Goal: Task Accomplishment & Management: Use online tool/utility

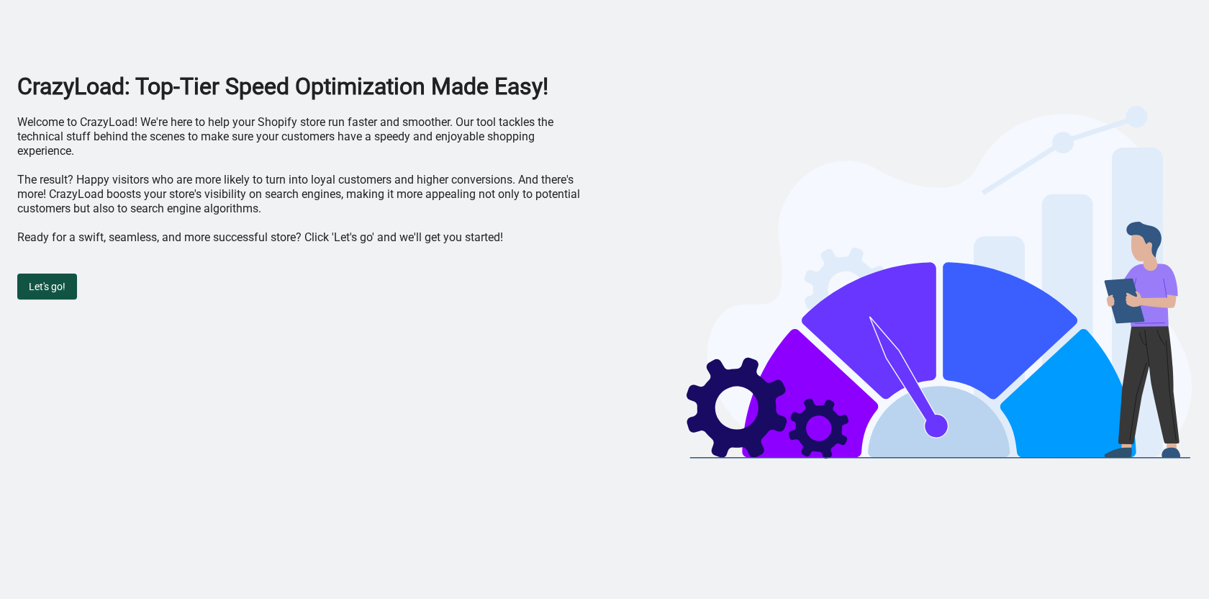
click at [34, 287] on span "Let's go!" at bounding box center [47, 287] width 37 height 12
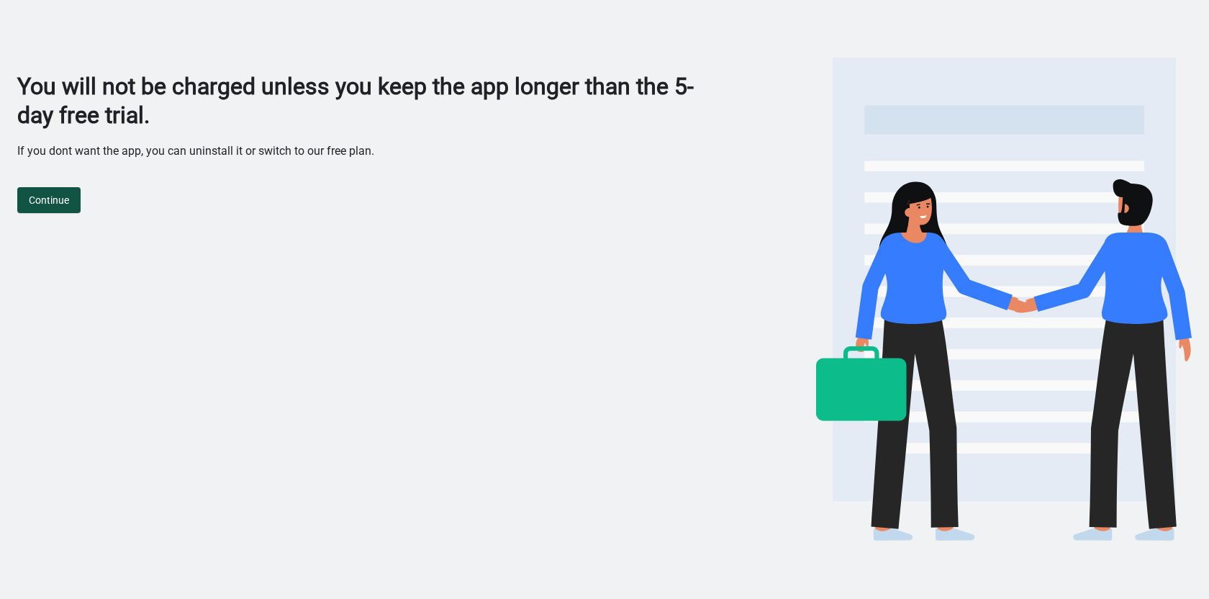
click at [58, 200] on span "Continue" at bounding box center [49, 200] width 40 height 12
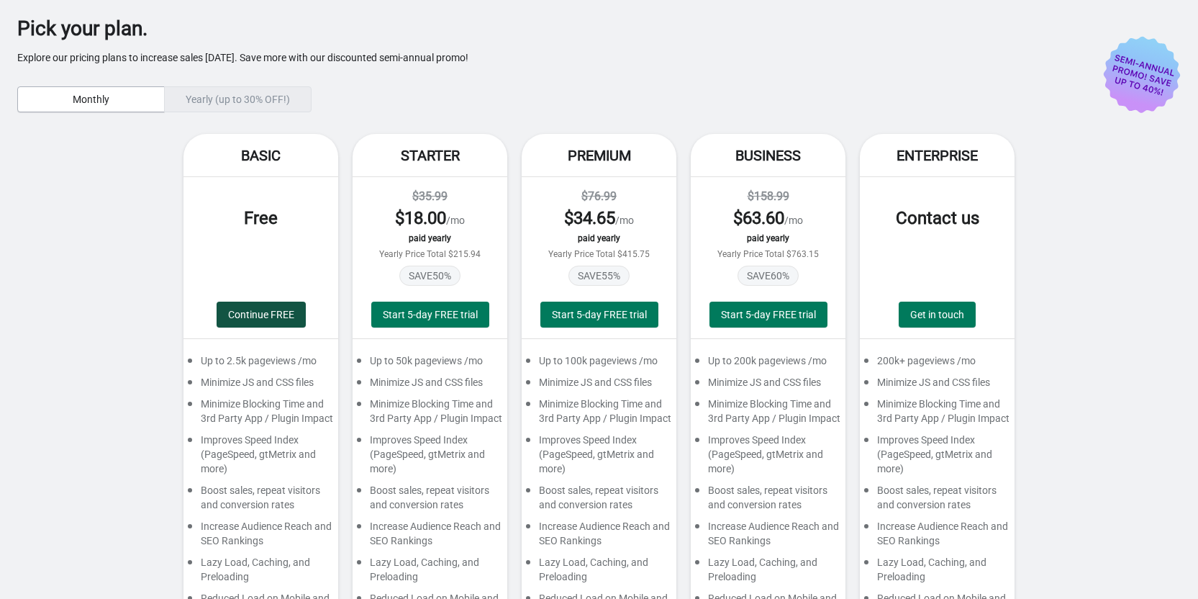
click at [252, 309] on span "Continue FREE" at bounding box center [261, 315] width 66 height 12
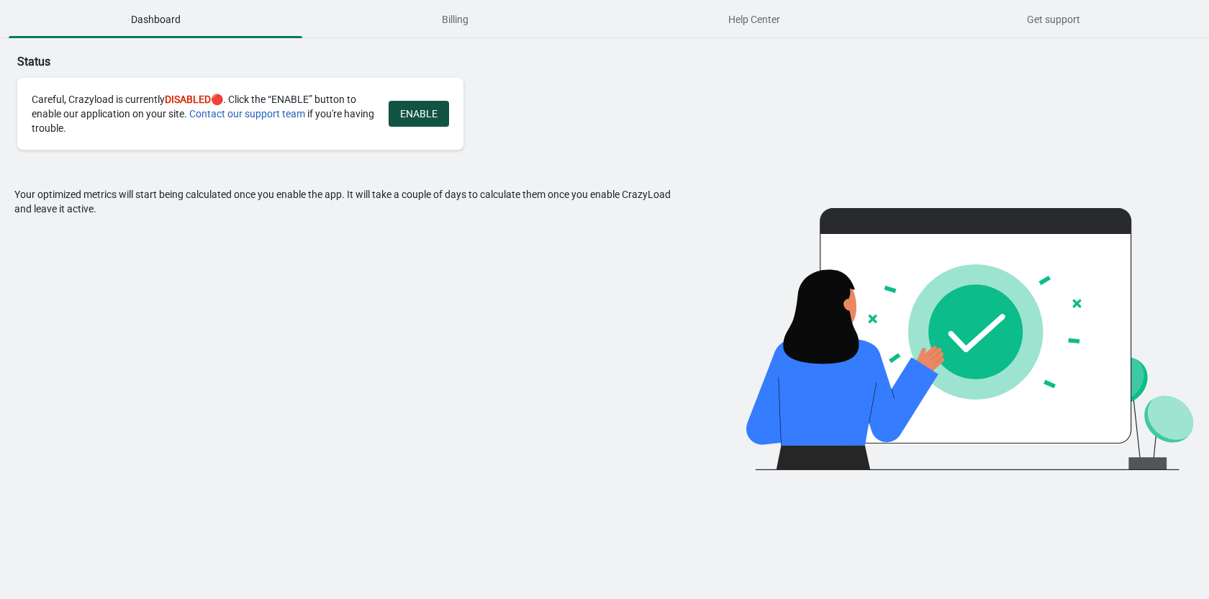
click at [427, 114] on span "ENABLE" at bounding box center [418, 114] width 37 height 12
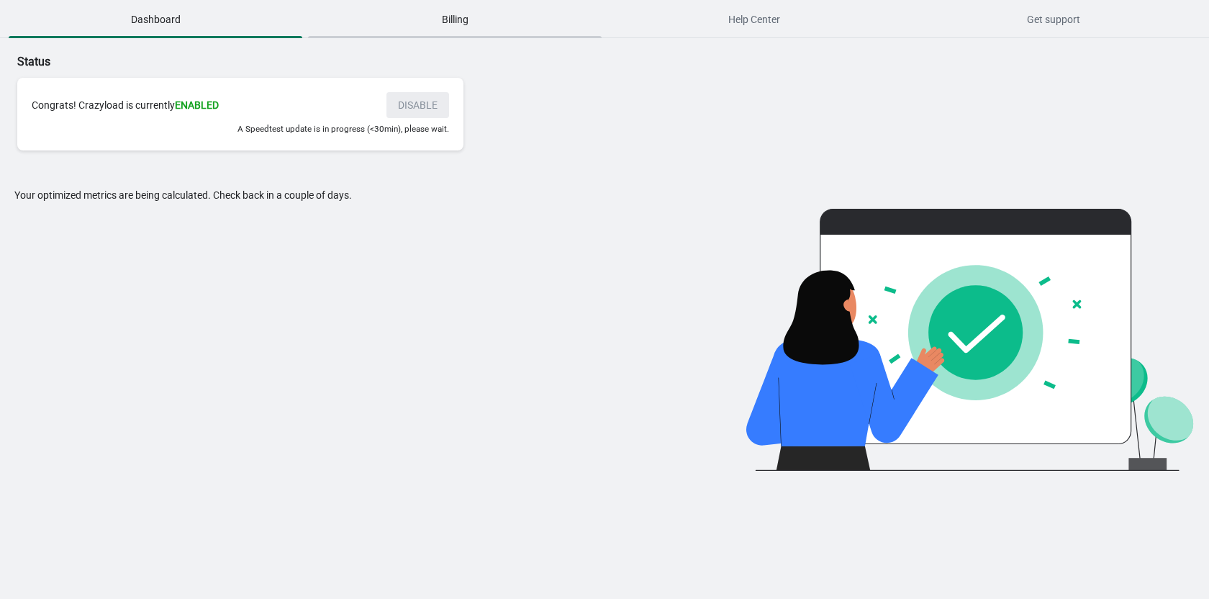
click at [450, 17] on span "Billing" at bounding box center [455, 19] width 294 height 26
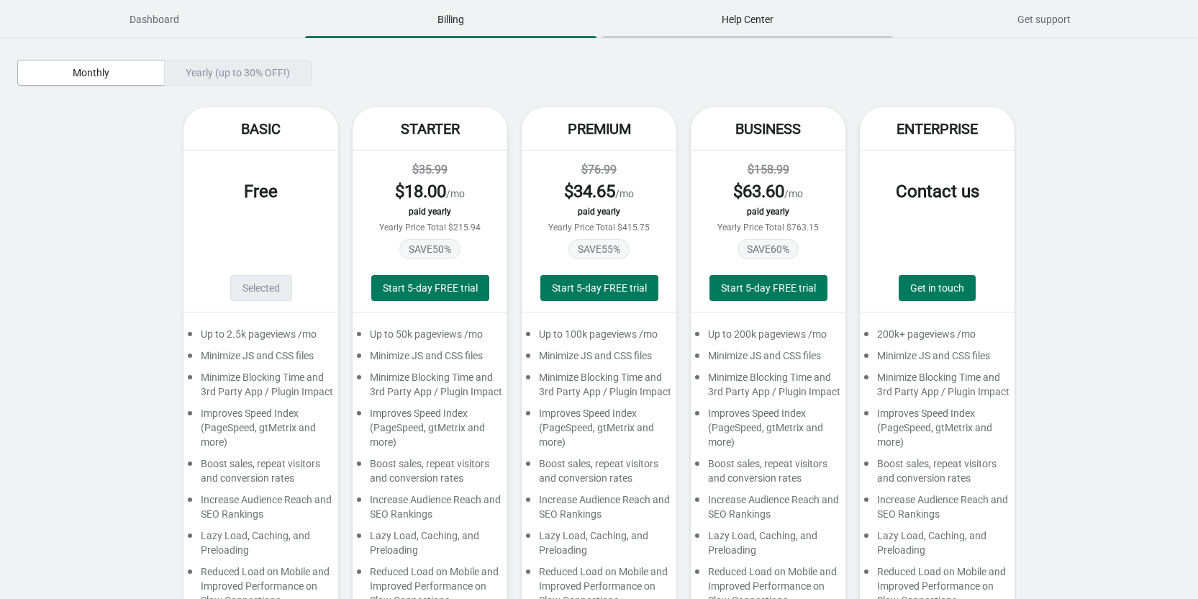
click at [726, 19] on span "Help Center" at bounding box center [747, 19] width 291 height 26
click at [197, 16] on span "Dashboard" at bounding box center [154, 19] width 291 height 26
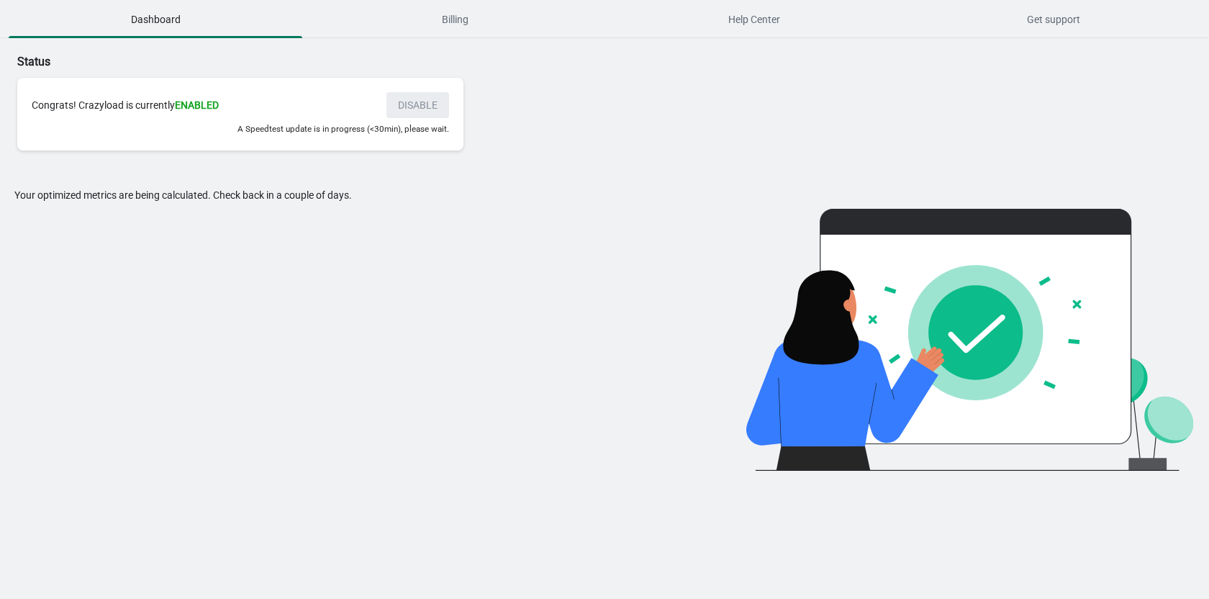
click at [591, 98] on div "Status Congrats! Crazyload is currently ENABLED DISABLE A Speedtest update is i…" at bounding box center [604, 254] width 1209 height 432
